Goal: Entertainment & Leisure: Consume media (video, audio)

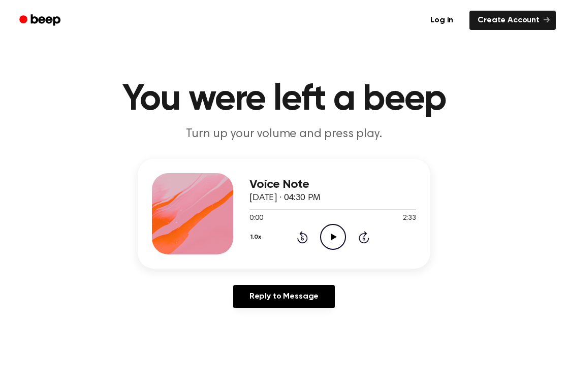
click at [338, 236] on icon "Play Audio" at bounding box center [333, 237] width 26 height 26
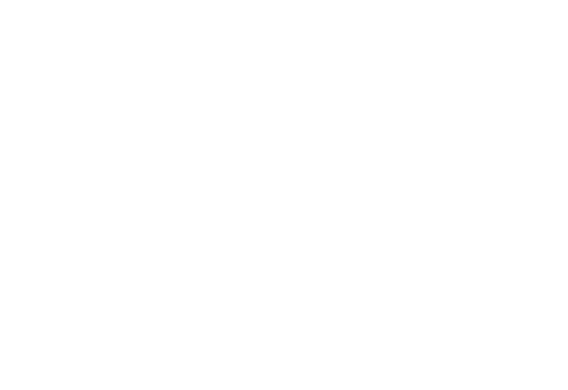
click at [233, 0] on html at bounding box center [284, 0] width 568 height 0
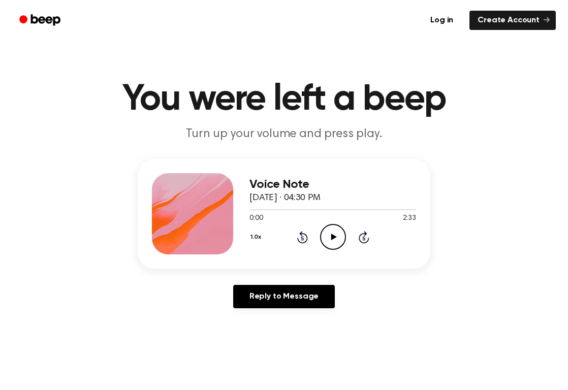
click at [338, 240] on icon "Play Audio" at bounding box center [333, 237] width 26 height 26
click at [330, 232] on icon "Play Audio" at bounding box center [333, 237] width 26 height 26
click at [335, 246] on icon "Play Audio" at bounding box center [333, 237] width 26 height 26
click at [328, 234] on icon "Play Audio" at bounding box center [333, 237] width 26 height 26
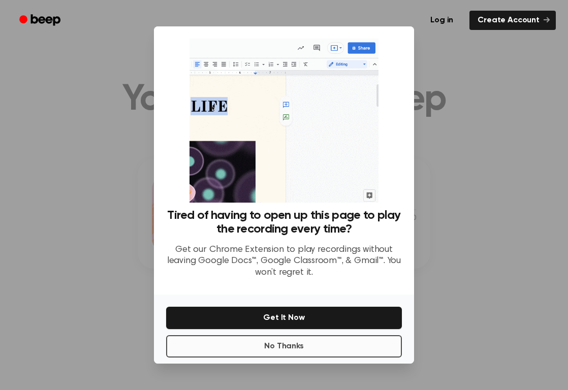
click at [268, 349] on button "No Thanks" at bounding box center [284, 346] width 236 height 22
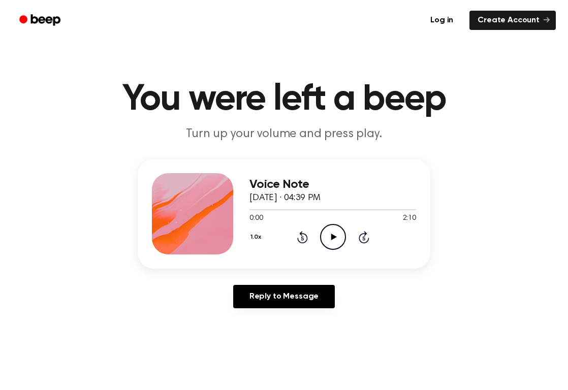
click at [329, 236] on icon "Play Audio" at bounding box center [333, 237] width 26 height 26
click at [333, 232] on icon "Play Audio" at bounding box center [333, 237] width 26 height 26
click at [328, 233] on icon "Play Audio" at bounding box center [333, 237] width 26 height 26
